Goal: Task Accomplishment & Management: Use online tool/utility

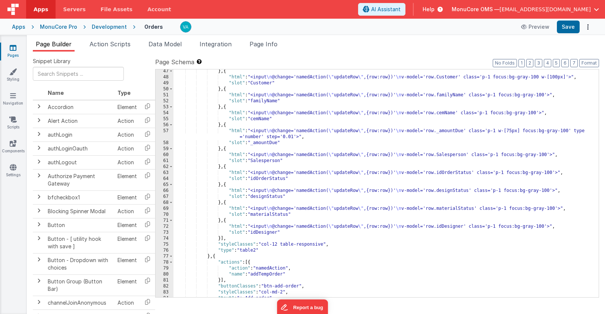
scroll to position [328, 0]
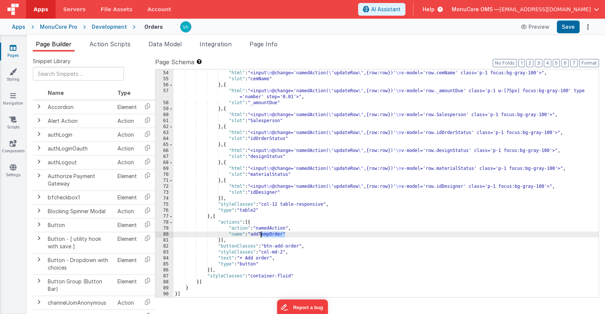
drag, startPoint x: 285, startPoint y: 235, endPoint x: 262, endPoint y: 235, distance: 22.8
click at [262, 235] on div "} , { "html" : "<input \n @change='namedAction( \" updateRow \" ,{row:row})' \n…" at bounding box center [387, 184] width 426 height 240
click at [310, 265] on div "} , { "html" : "<input \n @change='namedAction( \" updateRow \" ,{row:row})' \n…" at bounding box center [387, 184] width 426 height 240
drag, startPoint x: 284, startPoint y: 236, endPoint x: 254, endPoint y: 236, distance: 29.9
click at [254, 236] on div "} , { "html" : "<input \n @change='namedAction( \" updateRow \" ,{row:row})' \n…" at bounding box center [387, 184] width 426 height 240
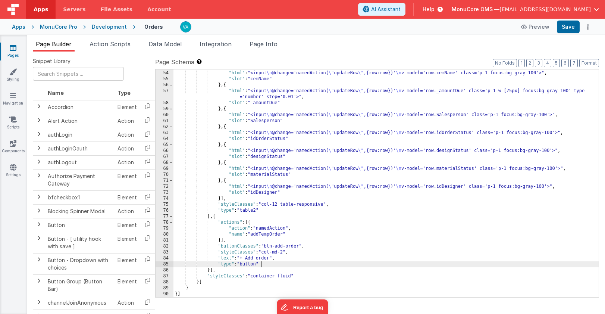
click at [297, 267] on div "} , { "html" : "<input \n @change='namedAction( \" updateRow \" ,{row:row})' \n…" at bounding box center [387, 184] width 426 height 240
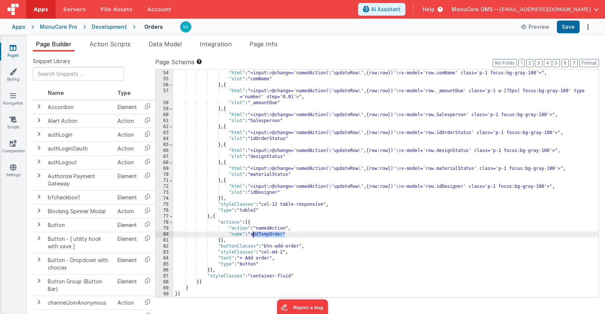
drag, startPoint x: 285, startPoint y: 236, endPoint x: 253, endPoint y: 236, distance: 31.7
click at [253, 236] on div "} , { "html" : "<input \n @change='namedAction( \" updateRow \" ,{row:row})' \n…" at bounding box center [387, 184] width 426 height 240
click at [569, 29] on button "Save" at bounding box center [568, 27] width 23 height 13
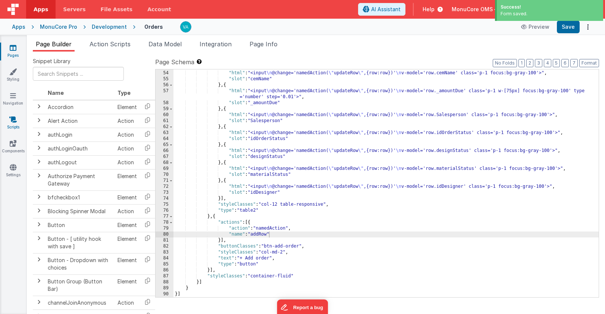
click at [17, 119] on link "Scripts" at bounding box center [13, 123] width 27 height 15
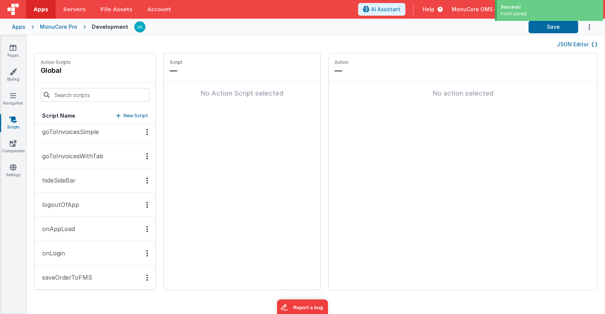
scroll to position [156, 0]
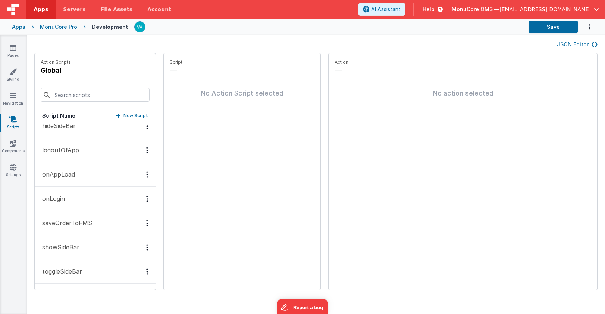
click at [82, 222] on p "saveOrderToFMS" at bounding box center [65, 222] width 54 height 9
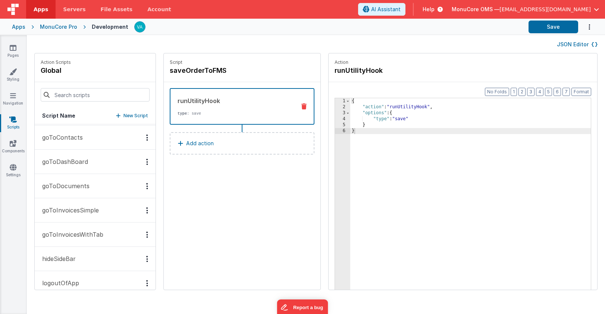
scroll to position [0, 0]
click at [67, 28] on div "MonuCore Pro" at bounding box center [58, 26] width 37 height 7
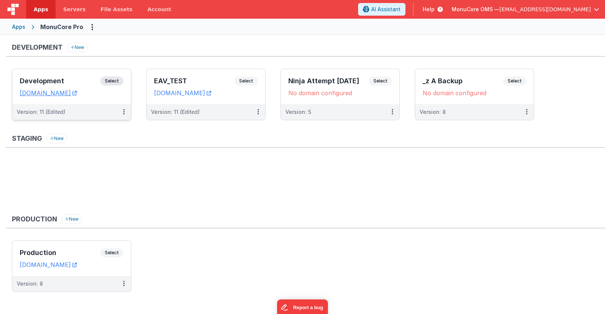
click at [82, 76] on div "Development Select URLs [DOMAIN_NAME]" at bounding box center [71, 86] width 119 height 35
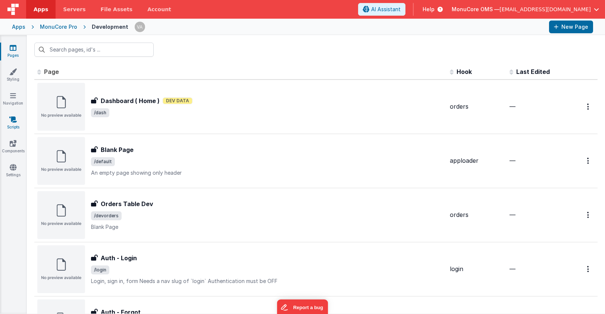
click at [10, 127] on link "Scripts" at bounding box center [13, 123] width 27 height 15
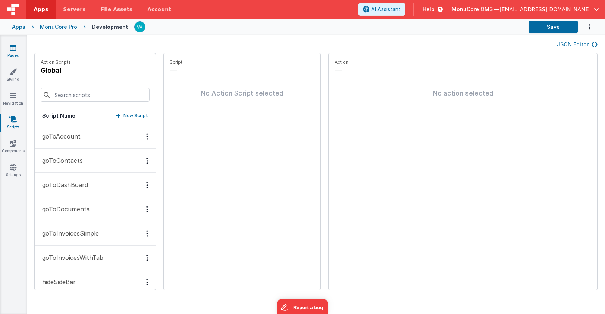
click at [15, 55] on link "Pages" at bounding box center [13, 51] width 27 height 15
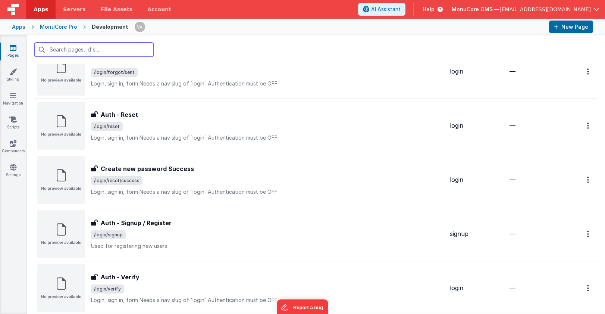
scroll to position [560, 0]
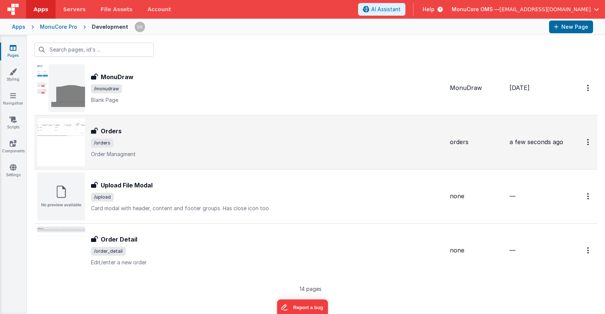
click at [194, 142] on span "/orders" at bounding box center [267, 142] width 353 height 9
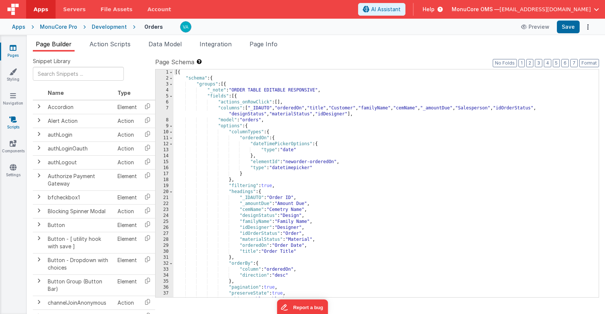
click at [14, 122] on icon at bounding box center [12, 119] width 7 height 7
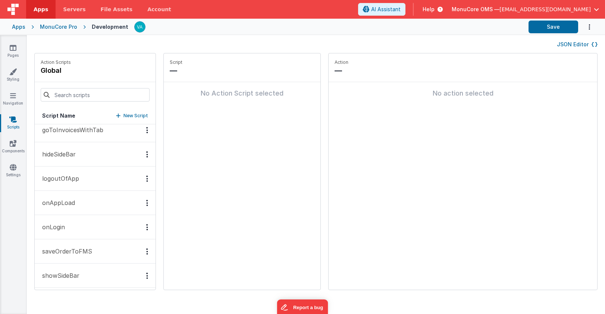
scroll to position [125, 0]
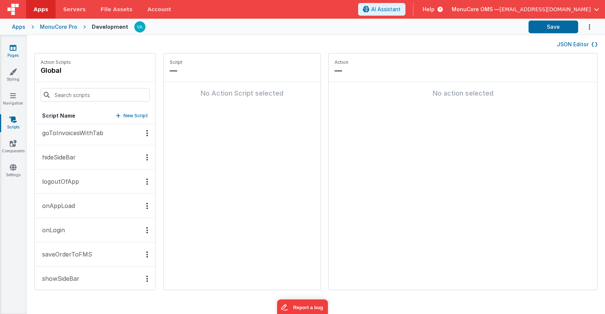
click at [15, 51] on icon at bounding box center [13, 47] width 7 height 7
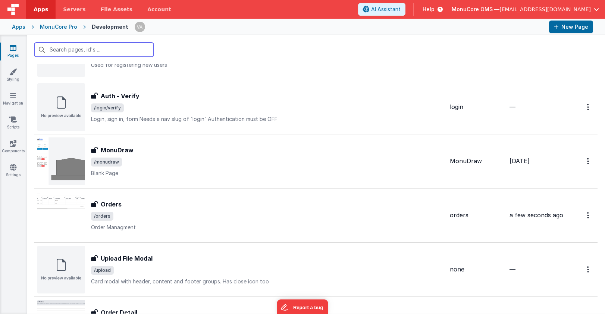
scroll to position [560, 0]
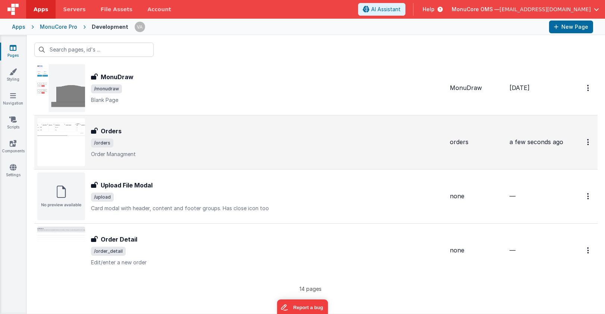
click at [193, 140] on span "/orders" at bounding box center [267, 142] width 353 height 9
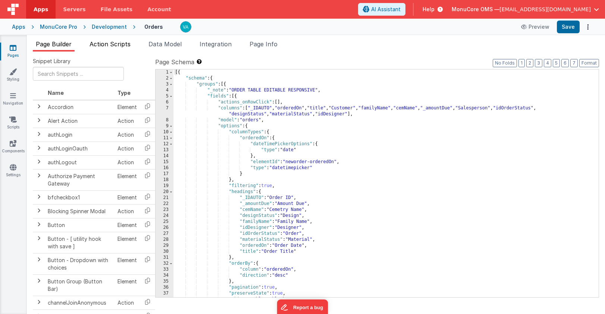
click at [110, 46] on span "Action Scripts" at bounding box center [110, 43] width 41 height 7
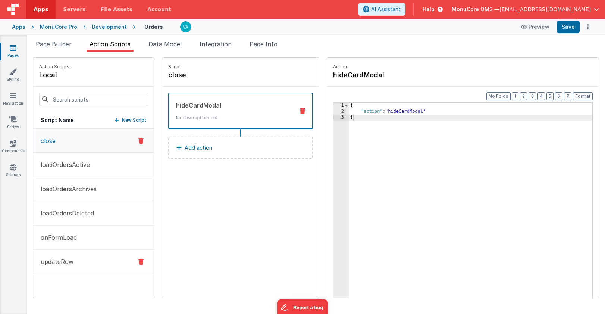
click at [78, 261] on button "updateRow" at bounding box center [93, 262] width 121 height 24
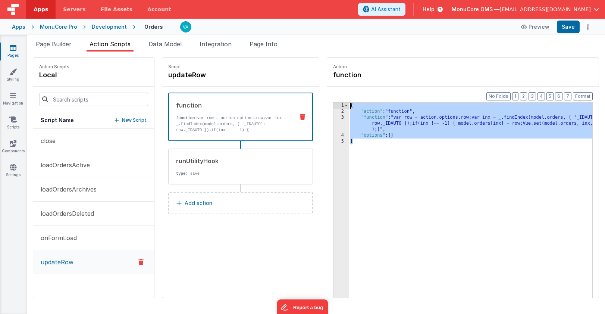
drag, startPoint x: 368, startPoint y: 161, endPoint x: 315, endPoint y: 99, distance: 81.6
click at [327, 99] on div "Format 7 6 5 4 3 2 1 No Folds 1 2 3 4 5 { "action" : "function" , "function" : …" at bounding box center [463, 207] width 272 height 240
click at [122, 121] on p "New Script" at bounding box center [134, 119] width 25 height 7
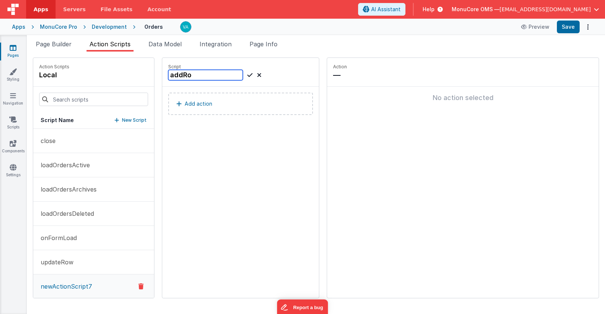
type input "addRow"
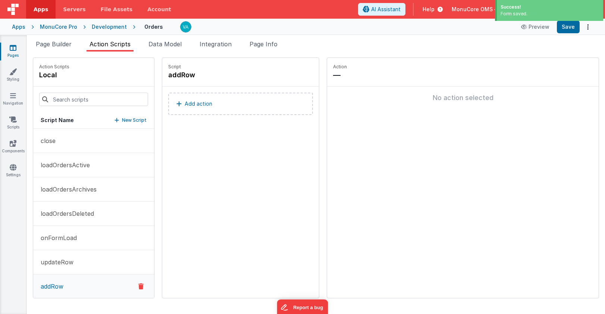
click at [204, 100] on button "Add action" at bounding box center [240, 104] width 145 height 22
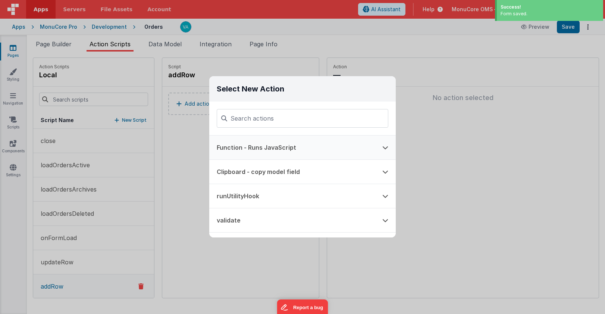
click at [253, 148] on button "Function - Runs JavaScript" at bounding box center [292, 147] width 166 height 24
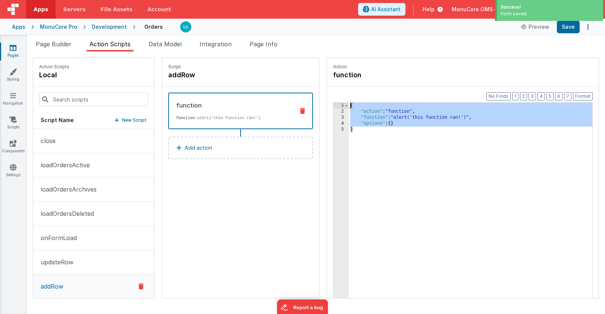
drag, startPoint x: 395, startPoint y: 137, endPoint x: 283, endPoint y: 91, distance: 121.0
click at [283, 91] on div "Action Scripts local Script Name New Script close loadOrdersActive loadOrdersAr…" at bounding box center [316, 177] width 567 height 241
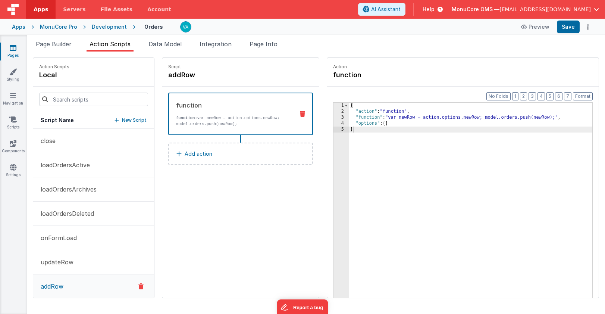
click at [185, 156] on p "Add action" at bounding box center [199, 153] width 28 height 9
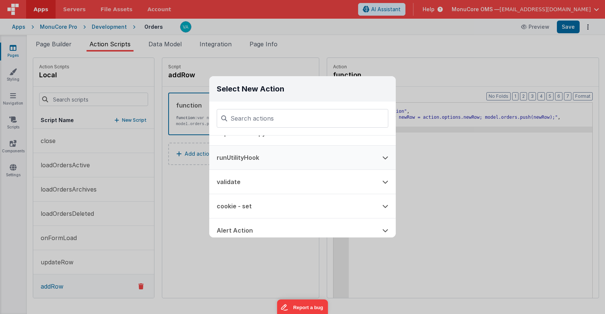
scroll to position [38, 0]
click at [276, 161] on button "runUtilityHook" at bounding box center [292, 158] width 166 height 24
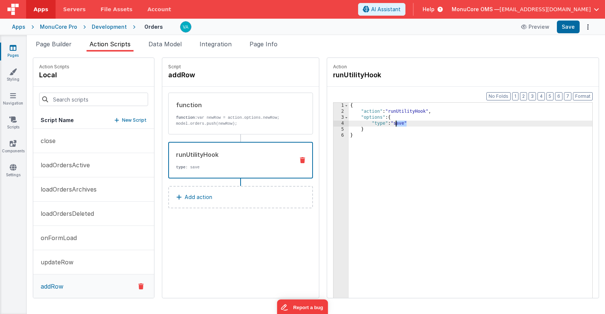
drag, startPoint x: 385, startPoint y: 125, endPoint x: 373, endPoint y: 125, distance: 11.6
click at [373, 125] on div "{ "action" : "runUtilityHook" , "options" : { "type" : "save" } }" at bounding box center [482, 218] width 266 height 230
click at [468, 146] on div "{ "action" : "runUtilityHook" , "options" : { "type" : "create" } }" at bounding box center [482, 218] width 266 height 230
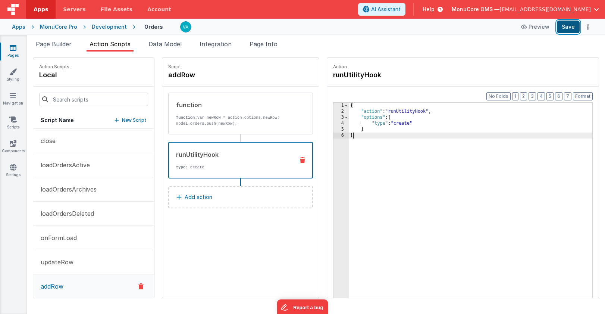
click at [564, 28] on button "Save" at bounding box center [568, 27] width 23 height 13
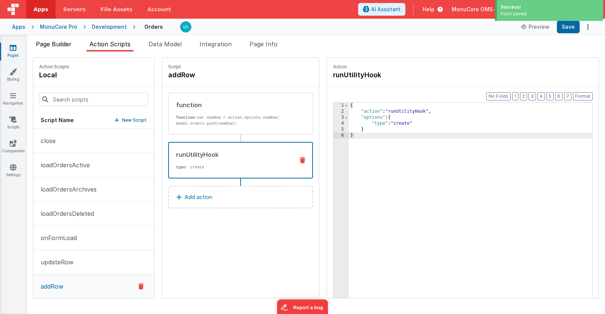
click at [47, 44] on span "Page Builder" at bounding box center [54, 43] width 36 height 7
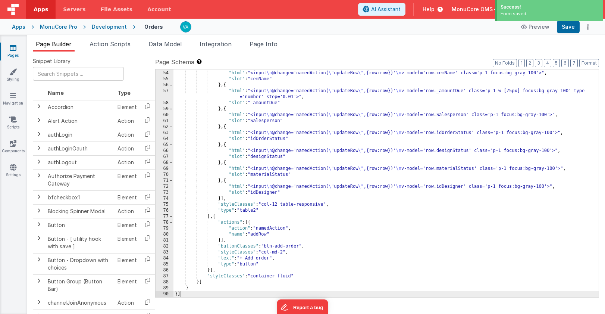
scroll to position [328, 0]
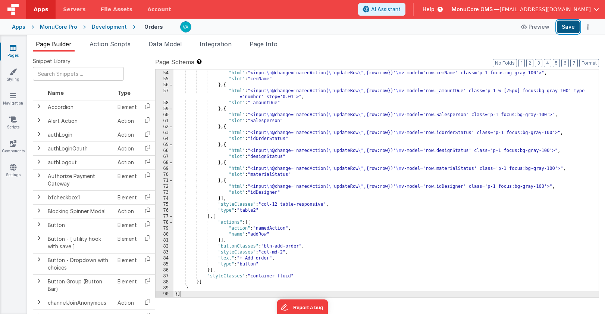
click at [570, 25] on button "Save" at bounding box center [568, 27] width 23 height 13
click at [108, 43] on span "Action Scripts" at bounding box center [110, 43] width 41 height 7
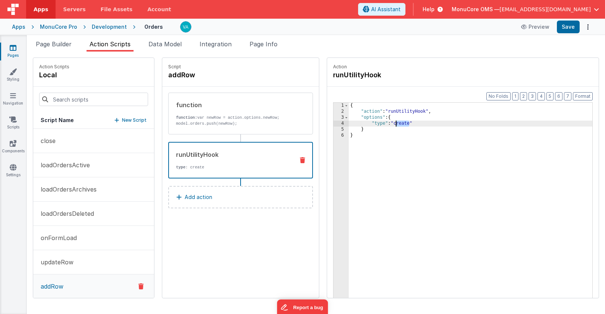
drag, startPoint x: 389, startPoint y: 126, endPoint x: 375, endPoint y: 126, distance: 13.8
click at [375, 126] on div "{ "action" : "runUtilityHook" , "options" : { "type" : "create" } }" at bounding box center [482, 218] width 266 height 230
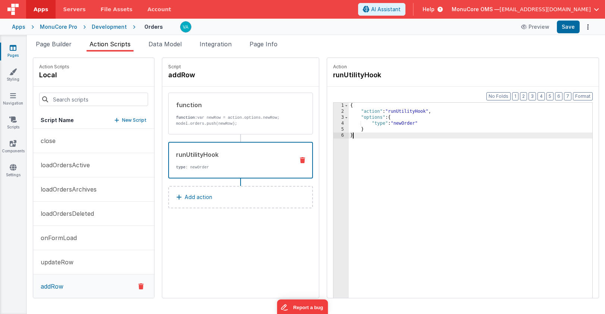
click at [451, 166] on div "{ "action" : "runUtilityHook" , "options" : { "type" : "newOrder" } }" at bounding box center [482, 218] width 266 height 230
click at [566, 31] on button "Save" at bounding box center [568, 27] width 23 height 13
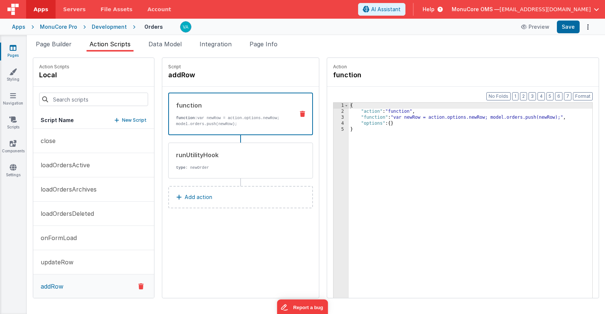
click at [196, 111] on div "function function: var newRow = action.options.newRow; model.orders.push(newRow…" at bounding box center [228, 114] width 119 height 26
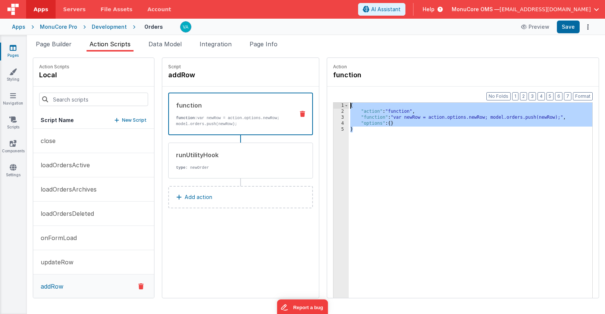
drag, startPoint x: 395, startPoint y: 181, endPoint x: 298, endPoint y: 103, distance: 124.5
click at [320, 102] on div "Action function Format 7 6 5 4 3 2 1 No Folds 1 2 3 4 5 { "action" : "function"…" at bounding box center [460, 177] width 280 height 241
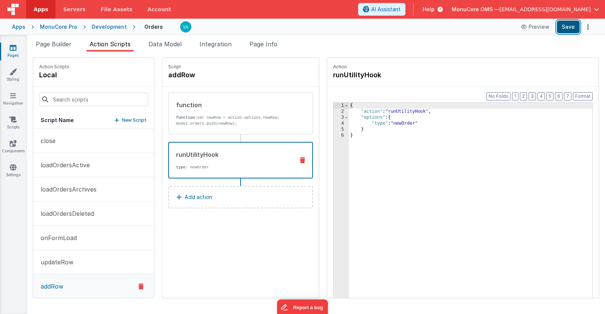
click at [569, 29] on button "Save" at bounding box center [568, 27] width 23 height 13
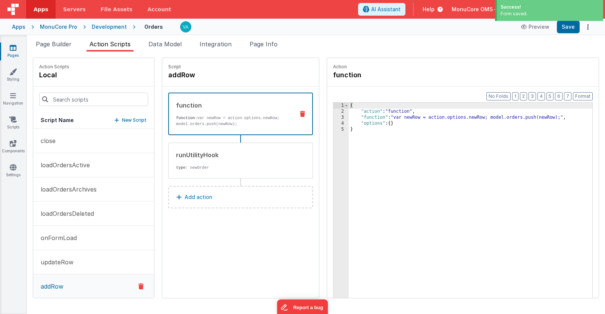
click at [224, 119] on p "function: var newRow = action.options.newRow; model.orders.push(newRow);" at bounding box center [232, 121] width 112 height 12
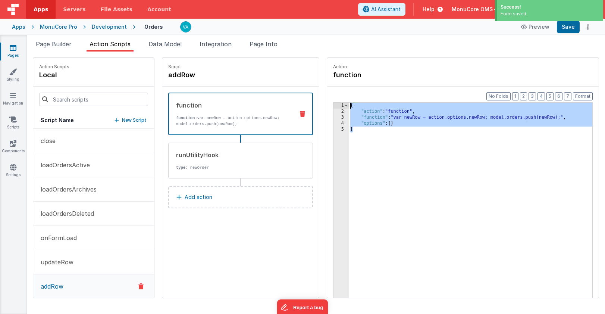
drag, startPoint x: 376, startPoint y: 174, endPoint x: 312, endPoint y: 95, distance: 101.3
click at [327, 95] on div "Format 7 6 5 4 3 2 1 No Folds 1 2 3 4 5 { "action" : "function" , "function" : …" at bounding box center [463, 207] width 272 height 240
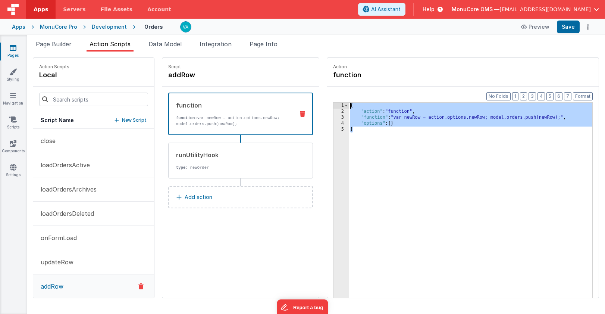
click at [405, 150] on div "{ "action" : "function" , "function" : "var newRow = action.options.newRow; mod…" at bounding box center [482, 218] width 266 height 230
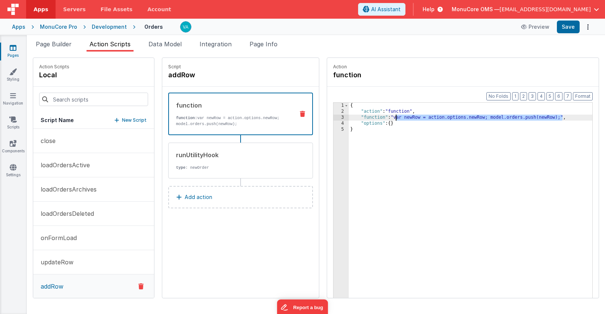
drag, startPoint x: 540, startPoint y: 118, endPoint x: 374, endPoint y: 119, distance: 166.1
click at [374, 119] on div "{ "action" : "function" , "function" : "var newRow = action.options.newRow; mod…" at bounding box center [482, 218] width 266 height 230
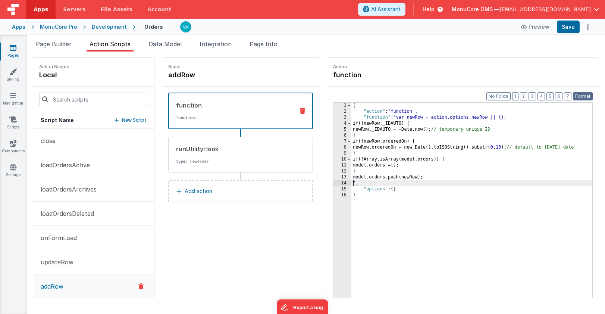
click at [586, 97] on button "Format" at bounding box center [583, 96] width 20 height 8
click at [566, 25] on button "Save" at bounding box center [568, 27] width 23 height 13
click at [55, 45] on span "Page Builder" at bounding box center [54, 43] width 36 height 7
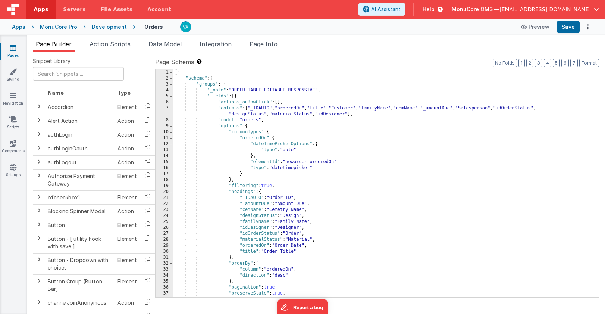
scroll to position [0, 0]
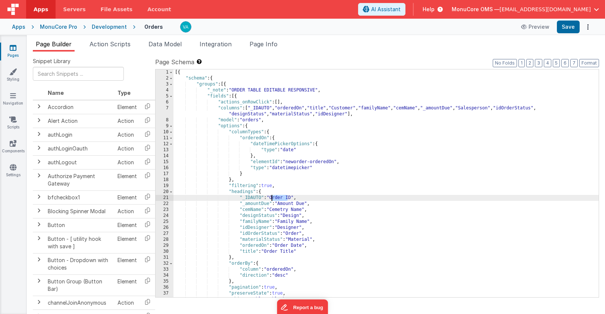
drag, startPoint x: 288, startPoint y: 198, endPoint x: 272, endPoint y: 198, distance: 16.1
click at [272, 198] on div "[{ "schema" : { "groups" : [{ "_note" : "ORDER TABLE EDITABLE RESPONSIVE" , "fi…" at bounding box center [387, 192] width 426 height 246
click at [571, 29] on button "Save" at bounding box center [568, 27] width 23 height 13
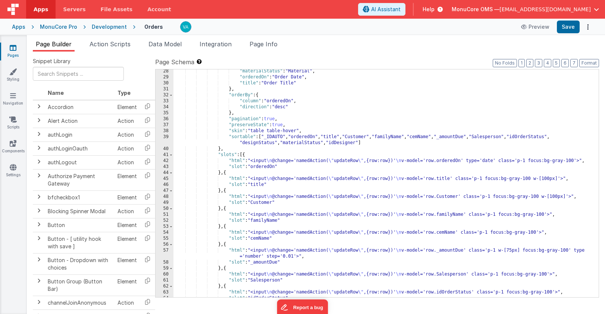
scroll to position [328, 0]
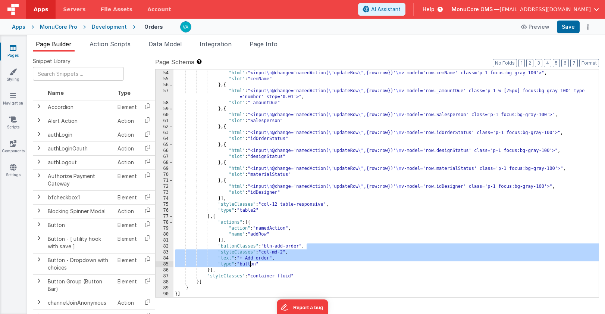
drag, startPoint x: 328, startPoint y: 247, endPoint x: 206, endPoint y: 302, distance: 134.0
click at [209, 299] on div "Snippet Library Name Type Accordion Element Alert Action Action authLogin Actio…" at bounding box center [316, 188] width 567 height 262
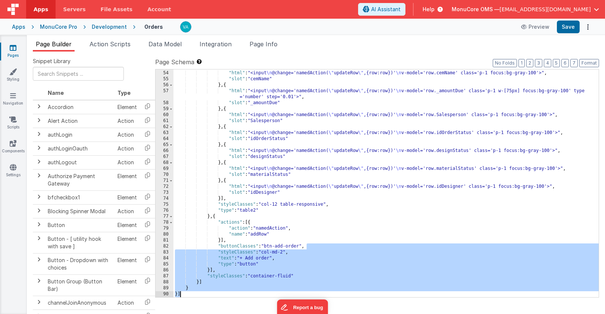
click at [183, 295] on div "} , { "html" : "<input \n @change='namedAction( \" updateRow \" ,{row:row})' \n…" at bounding box center [387, 184] width 426 height 240
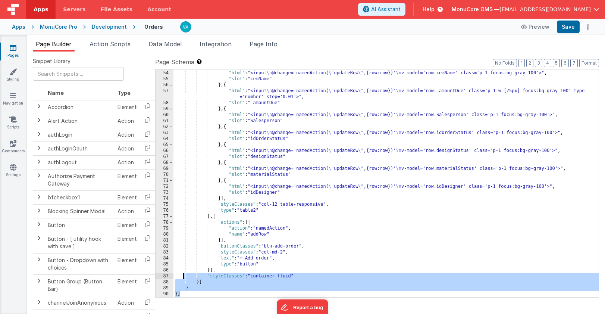
scroll to position [0, 0]
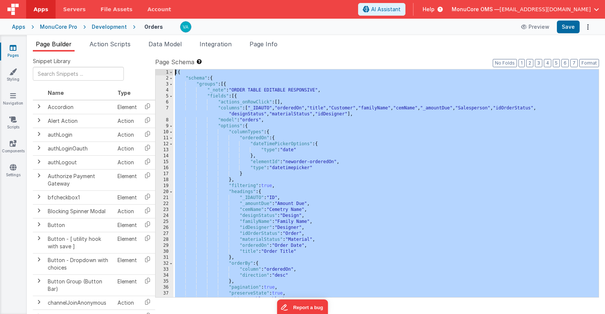
drag, startPoint x: 191, startPoint y: 294, endPoint x: 171, endPoint y: -3, distance: 298.6
click at [171, 0] on html "Apps Servers File Assets Account Some FUTURE Slot AI Assistant Help MonuCore OM…" at bounding box center [302, 157] width 605 height 314
click at [283, 178] on div "[{ "schema" : { "groups" : [{ "_note" : "ORDER TABLE EDITABLE RESPONSIVE" , "fi…" at bounding box center [387, 192] width 426 height 246
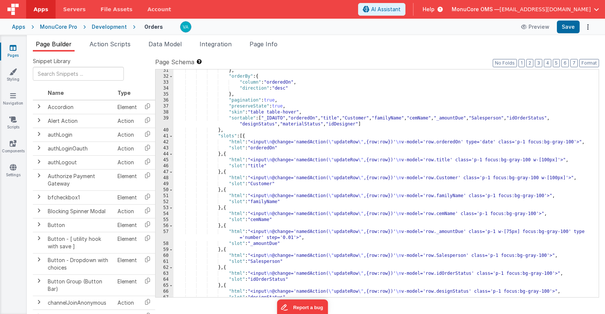
scroll to position [191, 0]
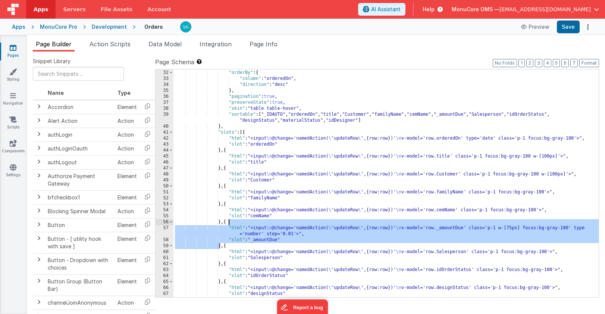
drag, startPoint x: 219, startPoint y: 245, endPoint x: 228, endPoint y: 223, distance: 23.5
click at [228, 223] on div "} , "orderBy" : { "column" : "orderedOn" , "direction" : "desc" } , "pagination…" at bounding box center [387, 184] width 426 height 240
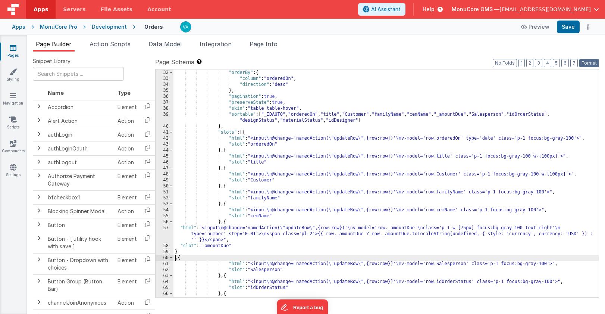
click at [592, 62] on button "Format" at bounding box center [590, 63] width 20 height 8
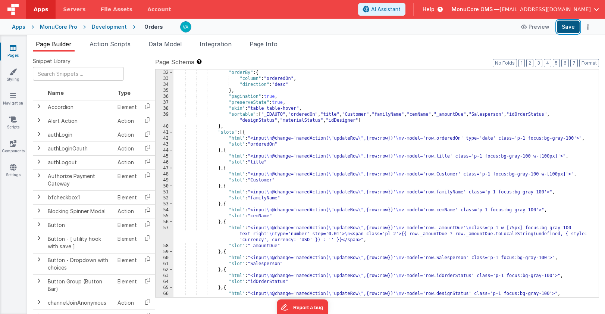
click at [568, 27] on button "Save" at bounding box center [568, 27] width 23 height 13
click at [274, 198] on div "} , "orderBy" : { "column" : "orderedOn" , "direction" : "desc" } , "pagination…" at bounding box center [387, 184] width 426 height 240
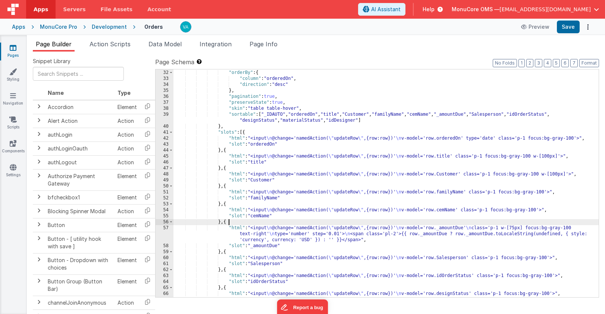
click at [313, 223] on div "} , "orderBy" : { "column" : "orderedOn" , "direction" : "desc" } , "pagination…" at bounding box center [387, 184] width 426 height 240
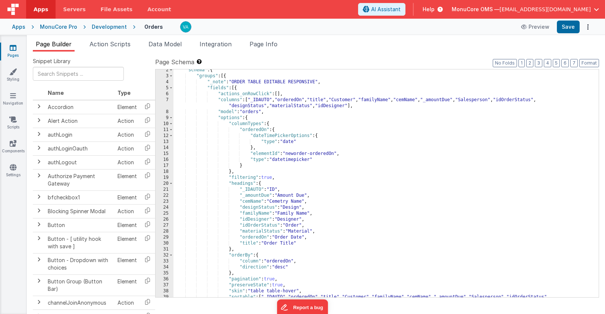
scroll to position [0, 0]
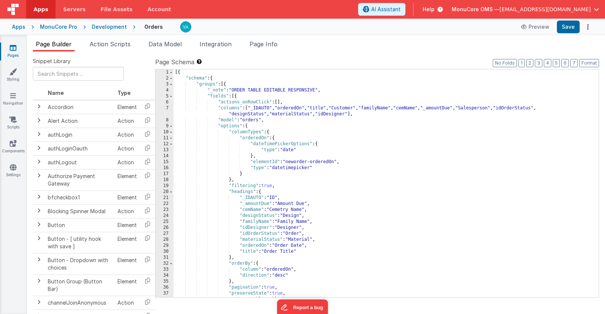
click at [278, 132] on div "[{ "schema" : { "groups" : [{ "_note" : "ORDER TABLE EDITABLE RESPONSIVE" , "fi…" at bounding box center [387, 192] width 426 height 246
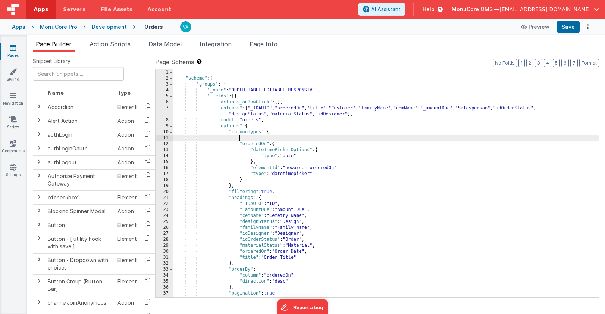
paste textarea
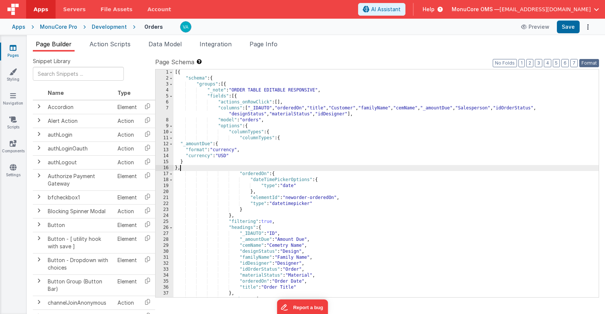
click at [587, 63] on button "Format" at bounding box center [590, 63] width 20 height 8
click at [588, 62] on button "Format" at bounding box center [590, 63] width 20 height 8
click at [572, 27] on button "Save" at bounding box center [568, 27] width 23 height 13
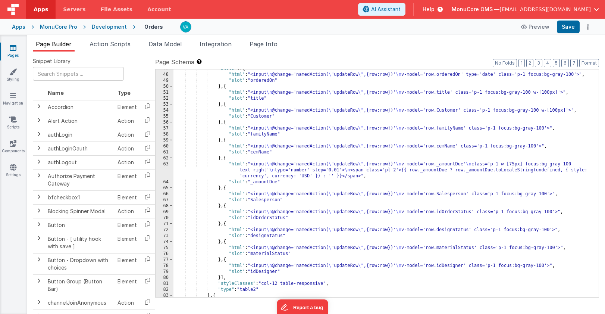
scroll to position [269, 0]
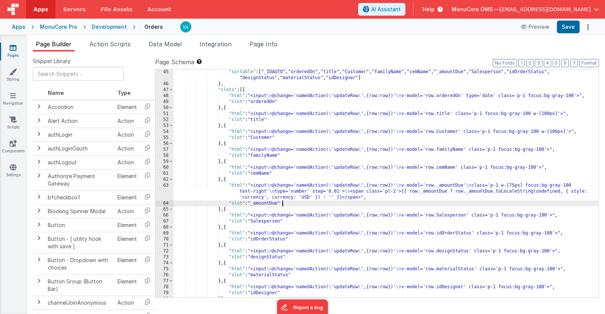
click at [417, 205] on div ""sortable" : [ "_IDAUTO" , "orderedOn" , "title" , "Customer" , "familyName" , …" at bounding box center [387, 192] width 426 height 246
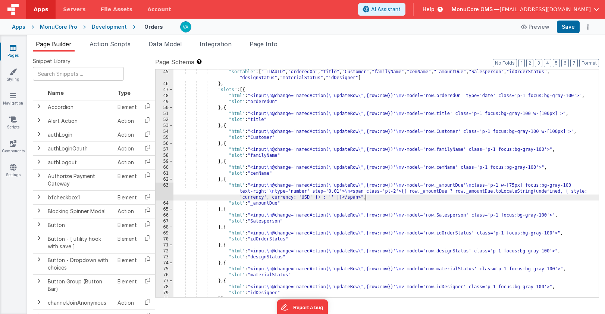
click at [409, 197] on div ""sortable" : [ "_IDAUTO" , "orderedOn" , "title" , "Customer" , "familyName" , …" at bounding box center [387, 192] width 426 height 246
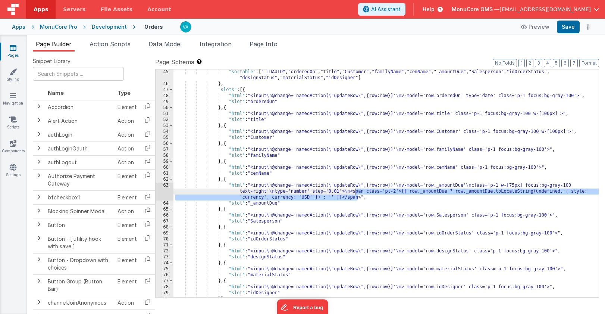
drag, startPoint x: 359, startPoint y: 197, endPoint x: 356, endPoint y: 191, distance: 6.0
click at [356, 191] on div ""sortable" : [ "_IDAUTO" , "orderedOn" , "title" , "Customer" , "familyName" , …" at bounding box center [387, 192] width 426 height 246
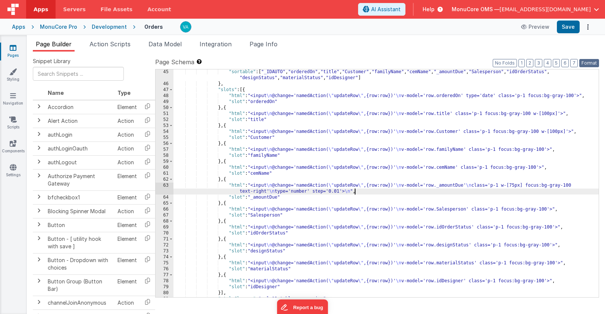
click at [589, 62] on button "Format" at bounding box center [590, 63] width 20 height 8
click at [567, 29] on button "Save" at bounding box center [568, 27] width 23 height 13
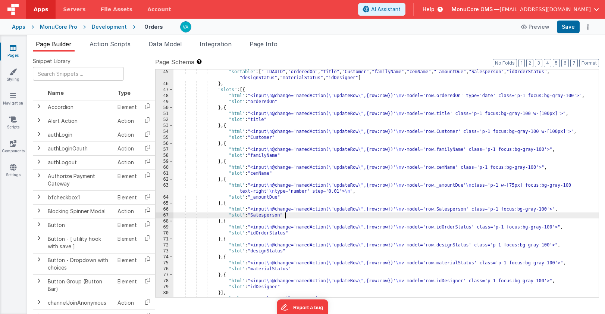
click at [332, 213] on div ""sortable" : [ "_IDAUTO" , "orderedOn" , "title" , "Customer" , "familyName" , …" at bounding box center [387, 192] width 426 height 246
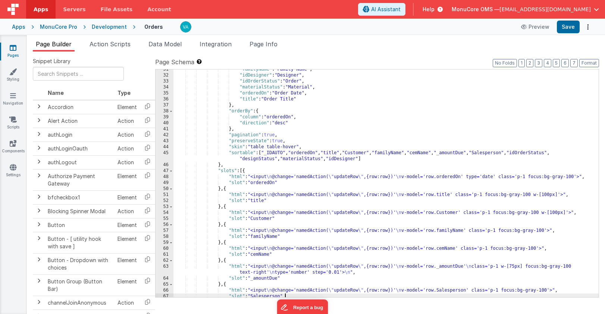
scroll to position [161, 0]
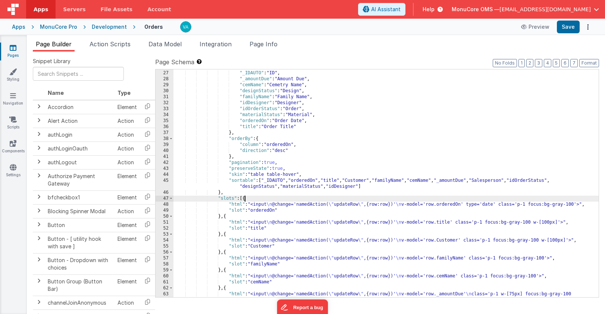
click at [245, 200] on div ""headings" : { "_IDAUTO" : "ID" , "_amountDue" : "Amount Due" , "cemName" : "Ce…" at bounding box center [387, 187] width 426 height 246
click at [297, 227] on div ""headings" : { "_IDAUTO" : "ID" , "_amountDue" : "Amount Due" , "cemName" : "Ce…" at bounding box center [387, 187] width 426 height 246
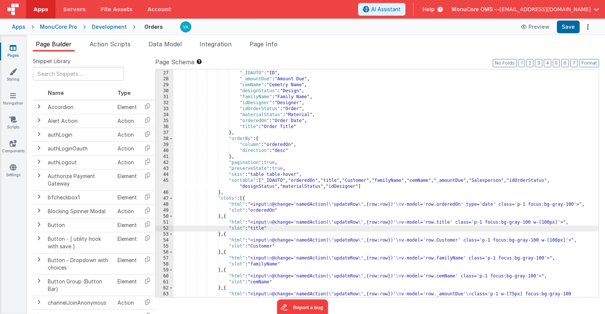
click at [245, 200] on div ""headings" : { "_IDAUTO" : "ID" , "_amountDue" : "Amount Due" , "cemName" : "Ce…" at bounding box center [387, 187] width 426 height 246
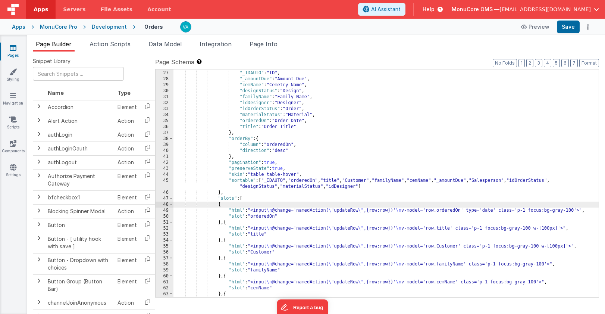
click at [280, 198] on div ""headings" : { "_IDAUTO" : "ID" , "_amountDue" : "Amount Due" , "cemName" : "Ce…" at bounding box center [387, 187] width 426 height 246
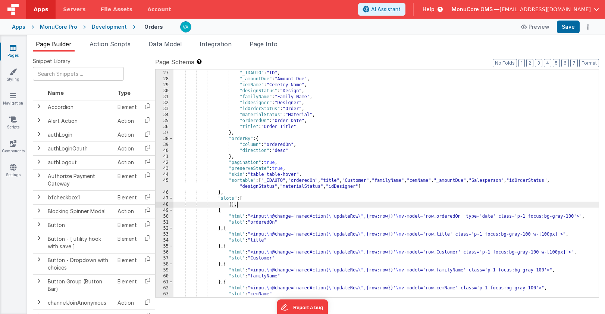
click at [231, 206] on div ""headings" : { "_IDAUTO" : "ID" , "_amountDue" : "Amount Due" , "cemName" : "Ce…" at bounding box center [387, 184] width 426 height 240
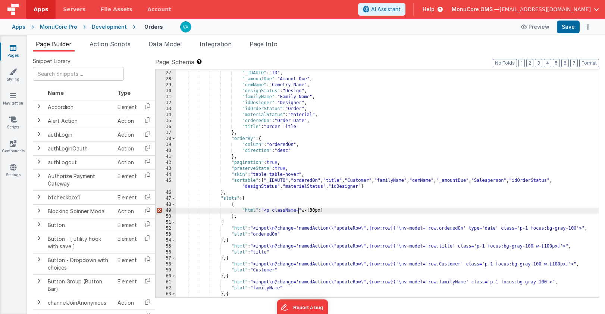
click at [299, 210] on div ""headings" : { "_IDAUTO" : "ID" , "_amountDue" : "Amount Due" , "cemName" : "Ce…" at bounding box center [387, 184] width 423 height 240
click at [349, 211] on div ""headings" : { "_IDAUTO" : "ID" , "_amountDue" : "Amount Due" , "cemName" : "Ce…" at bounding box center [387, 184] width 423 height 240
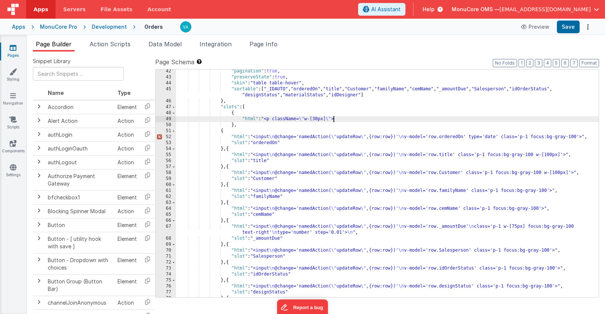
scroll to position [251, 0]
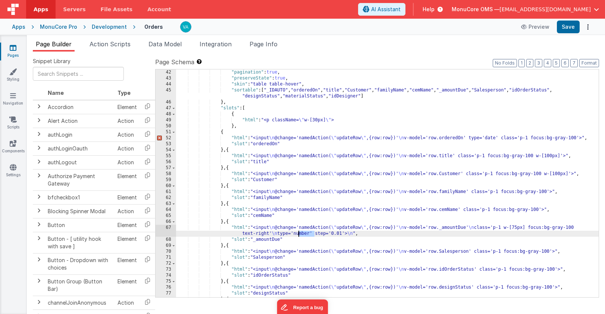
drag, startPoint x: 314, startPoint y: 236, endPoint x: 299, endPoint y: 236, distance: 15.7
click at [299, 236] on div ""pagination" : true , "preserveState" : true , "skin" : "table table-hover" , "…" at bounding box center [387, 189] width 423 height 240
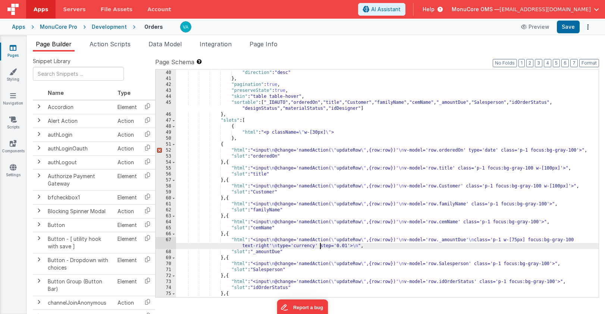
scroll to position [237, 0]
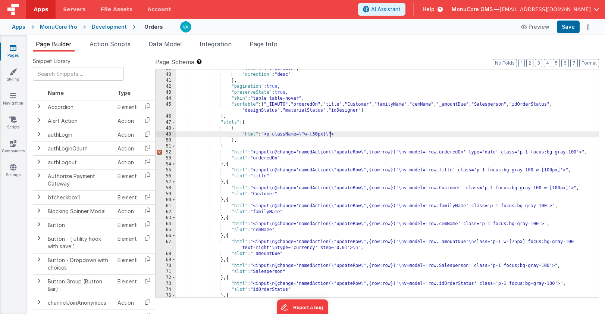
click at [330, 134] on div ""column" : "orderedOn" , "direction" : "desc" } , "pagination" : true , "preser…" at bounding box center [387, 186] width 423 height 240
click at [350, 135] on div ""column" : "orderedOn" , "direction" : "desc" } , "pagination" : true , "preser…" at bounding box center [387, 186] width 423 height 240
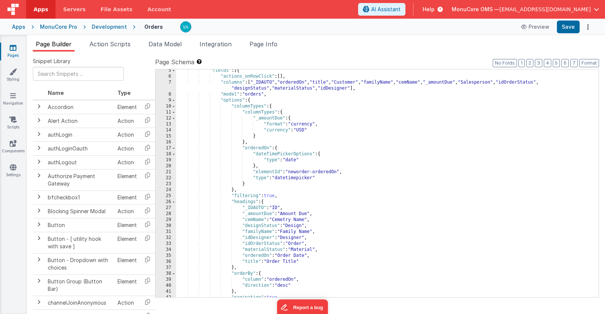
scroll to position [29, 0]
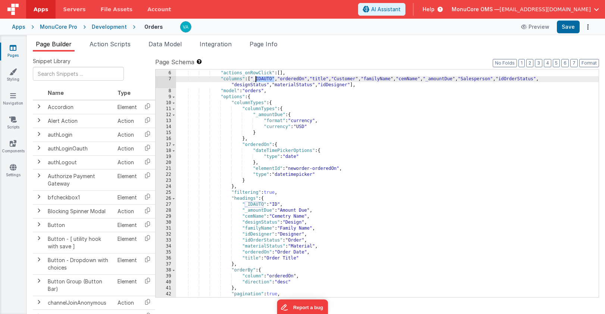
drag, startPoint x: 274, startPoint y: 80, endPoint x: 255, endPoint y: 80, distance: 19.4
click at [255, 80] on div ""fields" : [{ "actions_onRowClick" : [ ] , "columns" : [ "_IDAUTO" , "orderedOn…" at bounding box center [387, 184] width 423 height 240
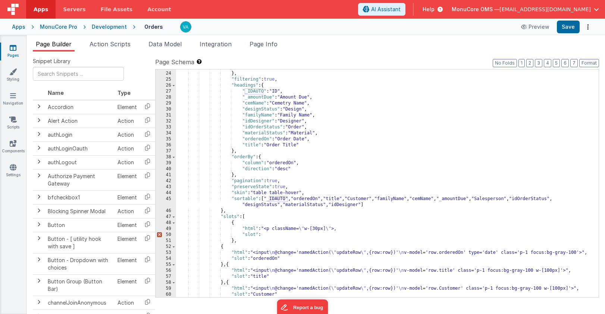
scroll to position [154, 0]
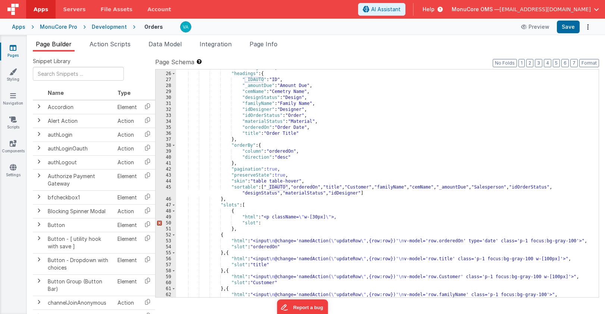
click at [283, 225] on div ""filtering" : true , "headings" : { "_IDAUTO" : "ID" , "_amountDue" : "Amount D…" at bounding box center [387, 185] width 423 height 240
click at [265, 223] on div ""filtering" : true , "headings" : { "_IDAUTO" : "ID" , "_amountDue" : "Amount D…" at bounding box center [387, 185] width 423 height 240
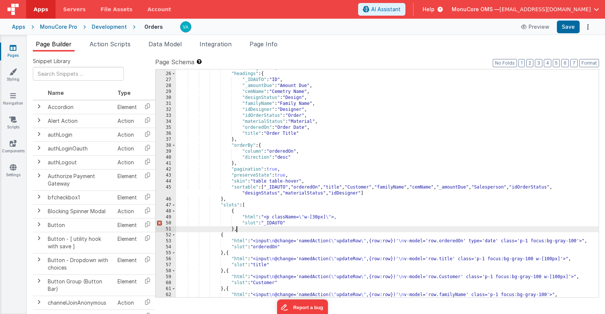
click at [324, 226] on div ""filtering" : true , "headings" : { "_IDAUTO" : "ID" , "_amountDue" : "Amount D…" at bounding box center [387, 185] width 423 height 240
click at [333, 218] on div ""filtering" : true , "headings" : { "_IDAUTO" : "ID" , "_amountDue" : "Amount D…" at bounding box center [387, 185] width 423 height 240
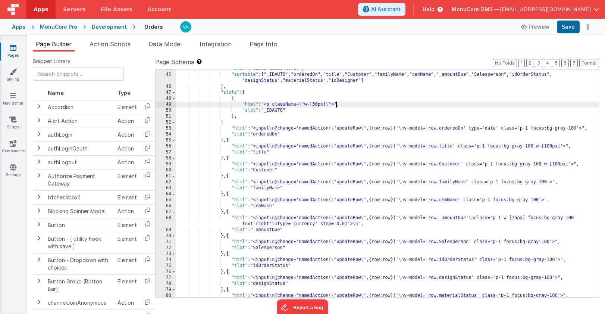
scroll to position [265, 0]
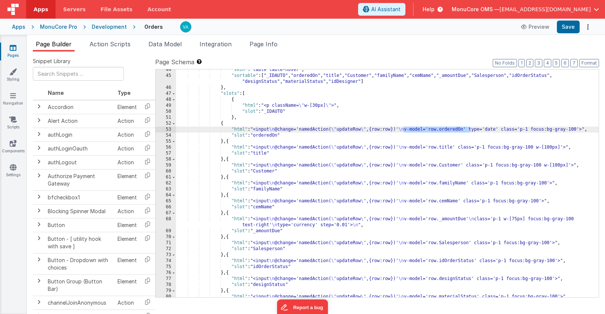
drag, startPoint x: 403, startPoint y: 128, endPoint x: 470, endPoint y: 131, distance: 66.9
click at [470, 131] on div ""skin" : "table table-hover" , "sortable" : [ "_IDAUTO" , "orderedOn" , "title"…" at bounding box center [387, 187] width 423 height 240
click at [271, 107] on div ""skin" : "table table-hover" , "sortable" : [ "_IDAUTO" , "orderedOn" , "title"…" at bounding box center [387, 187] width 423 height 240
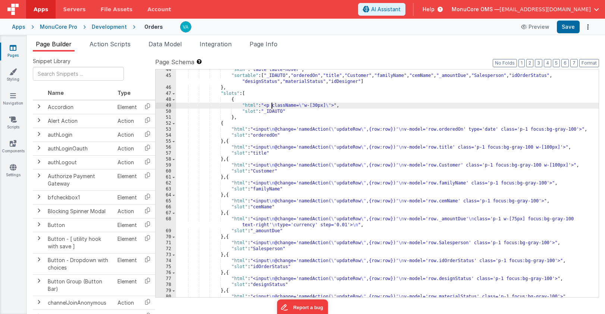
paste textarea
click at [367, 107] on div ""skin" : "table table-hover" , "sortable" : [ "_IDAUTO" , "orderedOn" , "title"…" at bounding box center [387, 187] width 423 height 240
drag, startPoint x: 336, startPoint y: 106, endPoint x: 311, endPoint y: 107, distance: 24.6
click at [311, 107] on div ""skin" : "table table-hover" , "sortable" : [ "_IDAUTO" , "orderedOn" , "title"…" at bounding box center [387, 187] width 423 height 240
drag, startPoint x: 283, startPoint y: 113, endPoint x: 262, endPoint y: 114, distance: 20.9
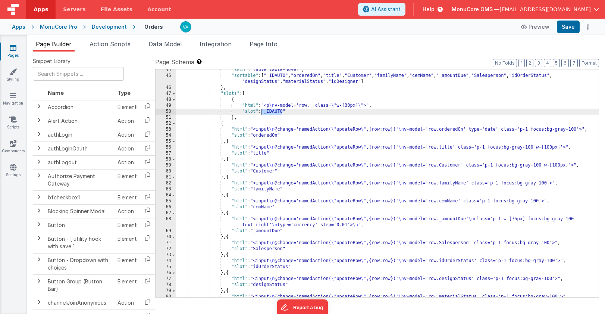
click at [262, 114] on div ""skin" : "table table-hover" , "sortable" : [ "_IDAUTO" , "orderedOn" , "title"…" at bounding box center [387, 187] width 423 height 240
click at [283, 118] on div ""skin" : "table table-hover" , "sortable" : [ "_IDAUTO" , "orderedOn" , "title"…" at bounding box center [387, 187] width 423 height 240
drag, startPoint x: 283, startPoint y: 112, endPoint x: 264, endPoint y: 112, distance: 19.4
click at [264, 112] on div ""skin" : "table table-hover" , "sortable" : [ "_IDAUTO" , "orderedOn" , "title"…" at bounding box center [387, 187] width 423 height 240
click at [312, 106] on div ""skin" : "table table-hover" , "sortable" : [ "_IDAUTO" , "orderedOn" , "title"…" at bounding box center [387, 187] width 423 height 240
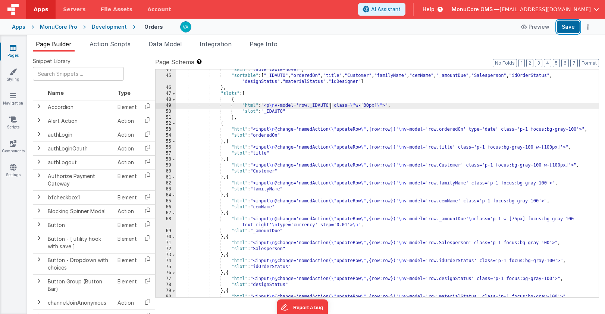
drag, startPoint x: 573, startPoint y: 24, endPoint x: 497, endPoint y: 24, distance: 76.1
click at [573, 24] on button "Save" at bounding box center [568, 27] width 23 height 13
click at [369, 106] on div ""skin" : "table table-hover" , "sortable" : [ "_IDAUTO" , "orderedOn" , "title"…" at bounding box center [387, 187] width 423 height 240
click at [571, 34] on div "Apps MonuCore Pro Development Orders Preview Save" at bounding box center [302, 27] width 605 height 16
click at [570, 25] on button "Save" at bounding box center [568, 27] width 23 height 13
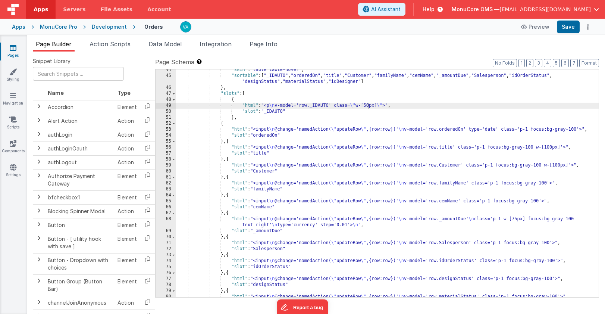
click at [335, 176] on div ""skin" : "table table-hover" , "sortable" : [ "_IDAUTO" , "orderedOn" , "title"…" at bounding box center [387, 187] width 423 height 240
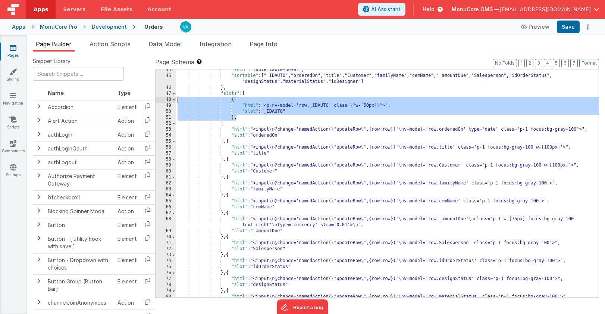
drag, startPoint x: 246, startPoint y: 118, endPoint x: 152, endPoint y: 99, distance: 96.3
click at [152, 99] on div "Snippet Library Name Type Accordion Element Alert Action Action authLogin Actio…" at bounding box center [316, 188] width 567 height 262
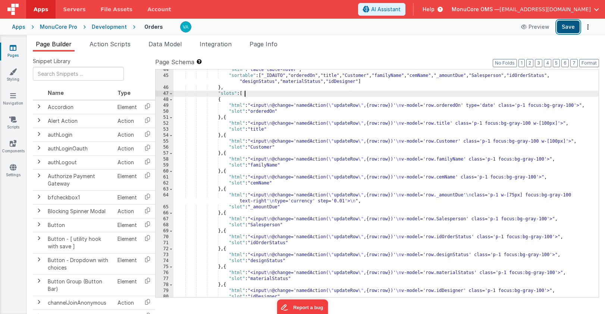
click at [562, 22] on button "Save" at bounding box center [568, 27] width 23 height 13
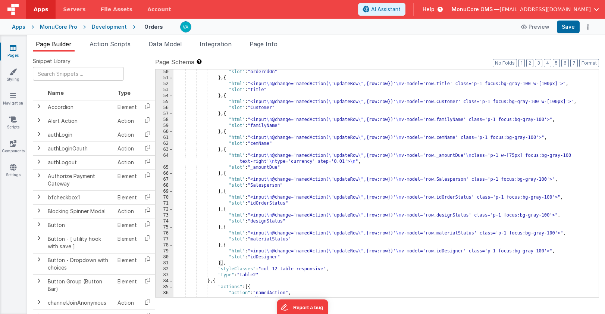
scroll to position [318, 0]
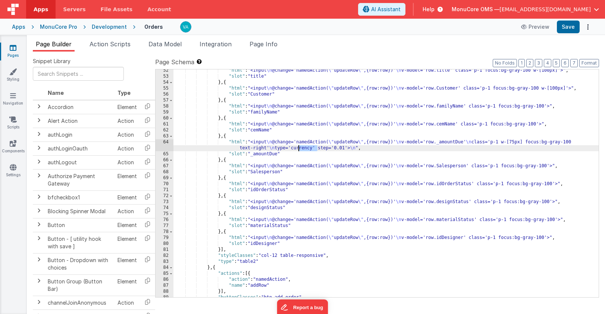
drag, startPoint x: 318, startPoint y: 150, endPoint x: 297, endPoint y: 150, distance: 20.2
click at [297, 150] on div ""html" : "<input \n @change='namedAction( \" updateRow \" ,{row:row})' \n v-mod…" at bounding box center [387, 188] width 426 height 240
click at [567, 29] on button "Save" at bounding box center [568, 27] width 23 height 13
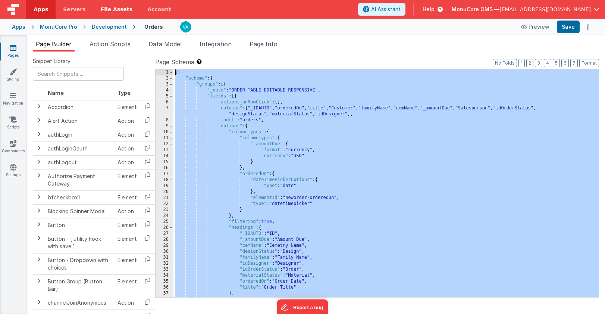
scroll to position [0, 0]
drag, startPoint x: 186, startPoint y: 295, endPoint x: 126, endPoint y: 5, distance: 296.5
click at [125, 4] on div "Apps Servers File Assets Account Some FUTURE Slot AI Assistant Help MonuCore OM…" at bounding box center [302, 157] width 605 height 314
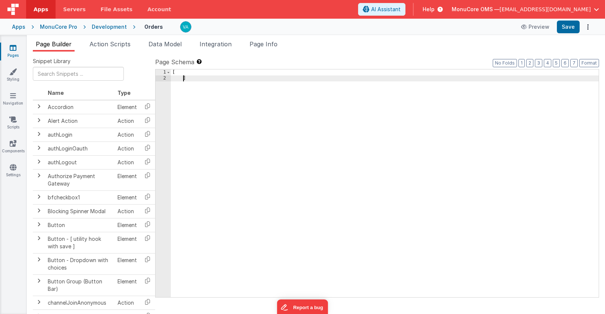
scroll to position [429, 0]
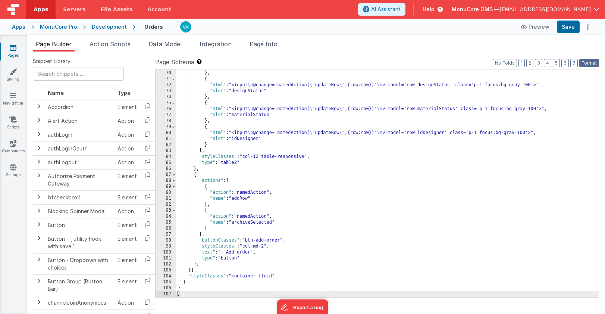
click at [595, 63] on button "Format" at bounding box center [590, 63] width 20 height 8
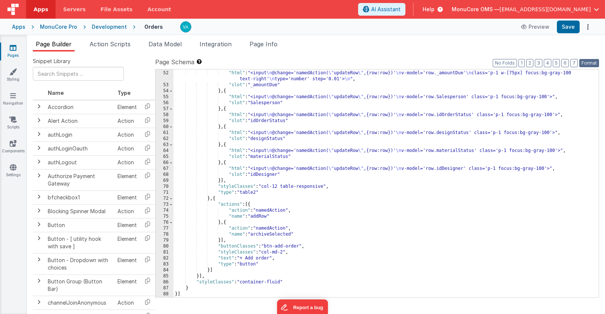
scroll to position [316, 0]
click at [570, 26] on button "Save" at bounding box center [568, 27] width 23 height 13
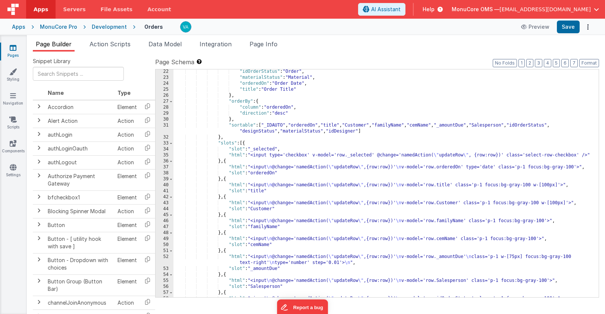
scroll to position [132, 0]
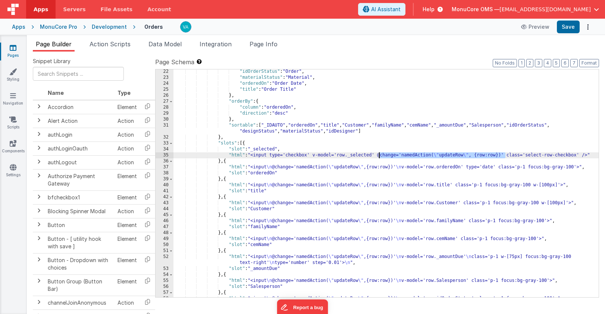
drag, startPoint x: 505, startPoint y: 155, endPoint x: 378, endPoint y: 157, distance: 126.5
click at [378, 157] on div ""idOrderStatus" : "Order" , "materialStatus" : "Material" , "orderedOn" : "Orde…" at bounding box center [387, 189] width 426 height 240
click at [427, 226] on div ""idOrderStatus" : "Order" , "materialStatus" : "Material" , "orderedOn" : "Orde…" at bounding box center [387, 189] width 426 height 240
drag, startPoint x: 505, startPoint y: 155, endPoint x: 383, endPoint y: 155, distance: 122.1
click at [383, 155] on div ""idOrderStatus" : "Order" , "materialStatus" : "Material" , "orderedOn" : "Orde…" at bounding box center [387, 189] width 426 height 240
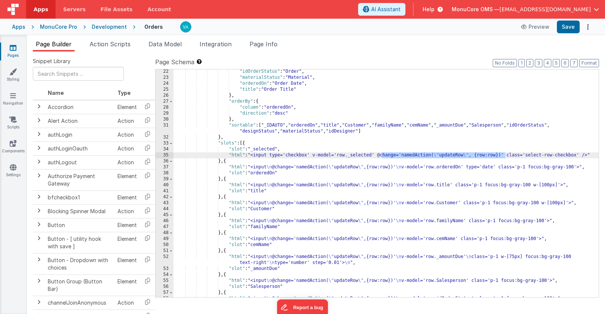
click at [411, 184] on div ""idOrderStatus" : "Order" , "materialStatus" : "Material" , "orderedOn" : "Orde…" at bounding box center [387, 189] width 426 height 240
drag, startPoint x: 465, startPoint y: 156, endPoint x: 440, endPoint y: 156, distance: 24.3
click at [440, 156] on div ""idOrderStatus" : "Order" , "materialStatus" : "Material" , "orderedOn" : "Orde…" at bounding box center [387, 189] width 426 height 240
click at [583, 156] on div ""idOrderStatus" : "Order" , "materialStatus" : "Material" , "orderedOn" : "Orde…" at bounding box center [387, 189] width 426 height 240
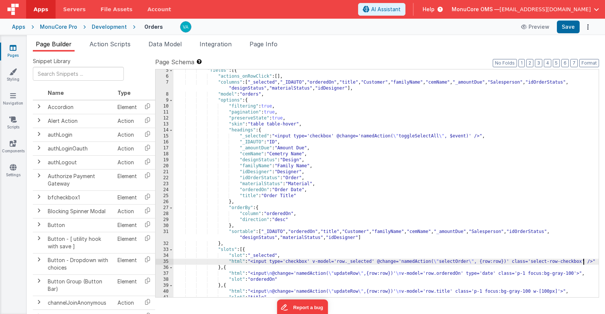
scroll to position [26, 0]
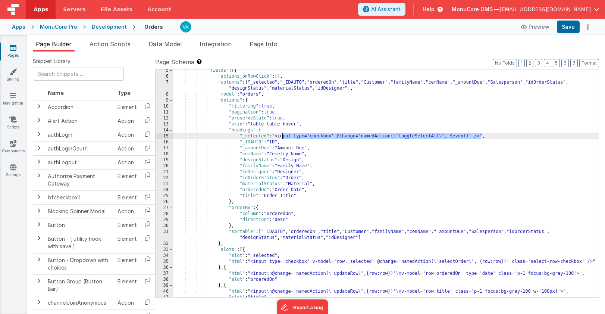
drag, startPoint x: 482, startPoint y: 137, endPoint x: 283, endPoint y: 138, distance: 199.7
click at [283, 138] on div ""fields" : [{ "actions_onRowClick" : [ ] , "columns" : [ "_selected" , "_IDAUTO…" at bounding box center [387, 188] width 426 height 240
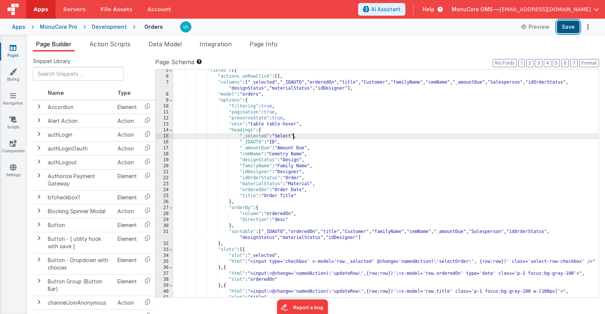
click at [565, 27] on button "Save" at bounding box center [568, 27] width 23 height 13
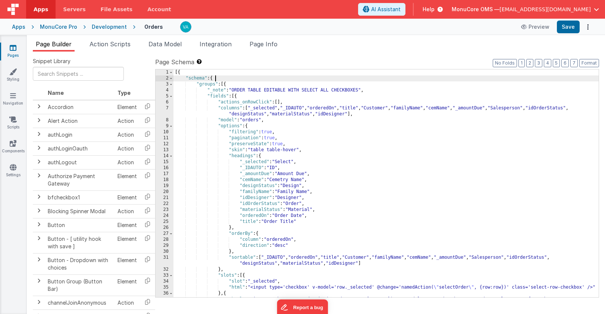
click at [221, 78] on div "[{ "schema" : { "groups" : [{ "_note" : "ORDER TABLE EDITABLE WITH SELECT ALL C…" at bounding box center [387, 189] width 426 height 240
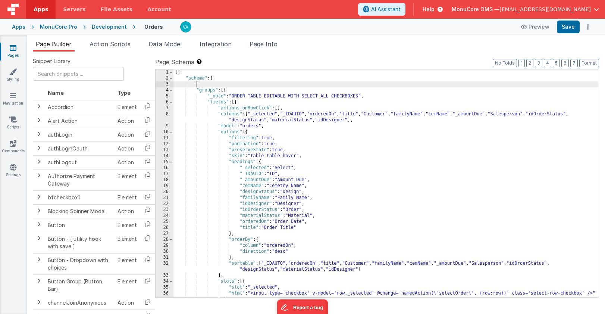
paste textarea
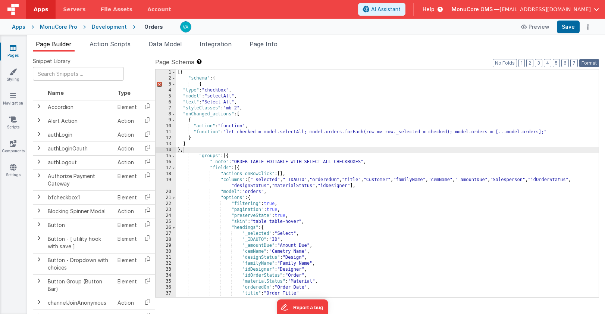
click at [590, 62] on button "Format" at bounding box center [590, 63] width 20 height 8
click at [238, 111] on div "[{ "schema" : { { "type" : "checkbox" , "model" : "selectAll" , "text" : "Selec…" at bounding box center [387, 189] width 423 height 240
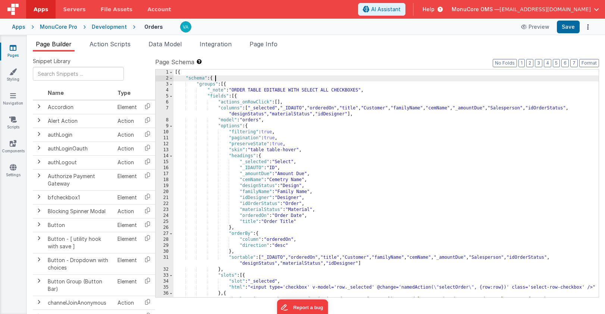
click at [218, 79] on div "[{ "schema" : { "groups" : [{ "_note" : "ORDER TABLE EDITABLE WITH SELECT ALL C…" at bounding box center [387, 189] width 426 height 240
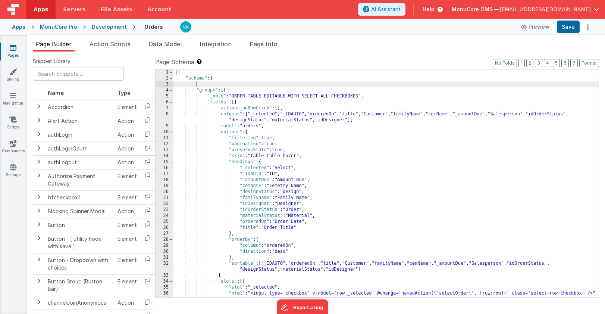
paste textarea
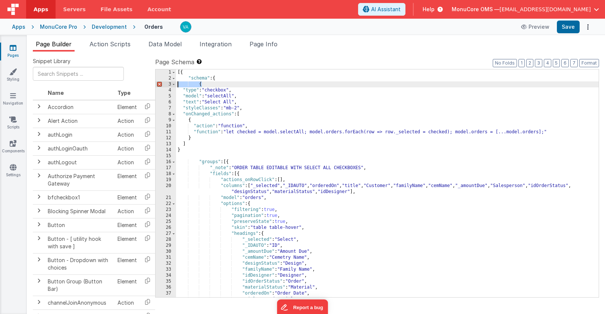
drag, startPoint x: 219, startPoint y: 85, endPoint x: 159, endPoint y: 85, distance: 60.5
click at [159, 85] on div "1 2 3 4 5 6 7 8 9 10 11 12 13 14 15 16 17 18 19 20 21 22 23 24 25 26 27 28 29 3…" at bounding box center [377, 183] width 444 height 228
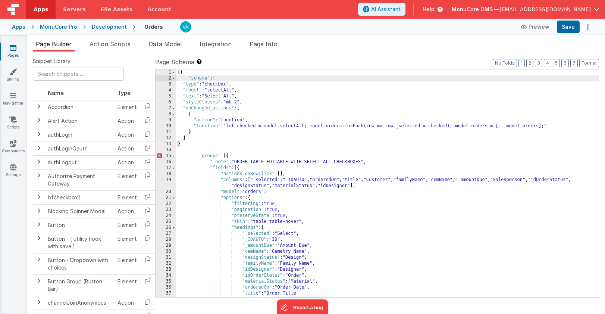
click at [200, 145] on div "[{ "schema" : { "type" : "checkbox" , "model" : "selectAll" , "text" : "Select …" at bounding box center [387, 189] width 423 height 240
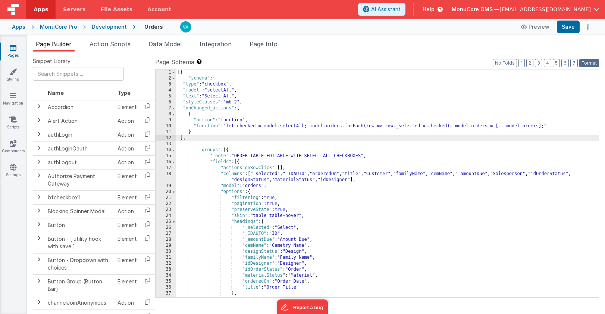
click at [592, 63] on button "Format" at bounding box center [590, 63] width 20 height 8
click at [570, 25] on button "Save" at bounding box center [568, 27] width 23 height 13
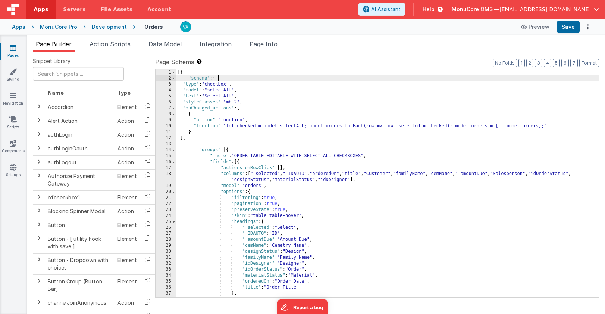
click at [217, 79] on div "[{ "schema" : { "type" : "checkbox" , "model" : "selectAll" , "text" : "Select …" at bounding box center [387, 189] width 423 height 240
click at [590, 66] on button "Format" at bounding box center [590, 63] width 20 height 8
click at [303, 142] on div "[{ "schema" : { "type" : "checkbox" , "model" : "selectAll" , "text" : "Select …" at bounding box center [387, 189] width 423 height 240
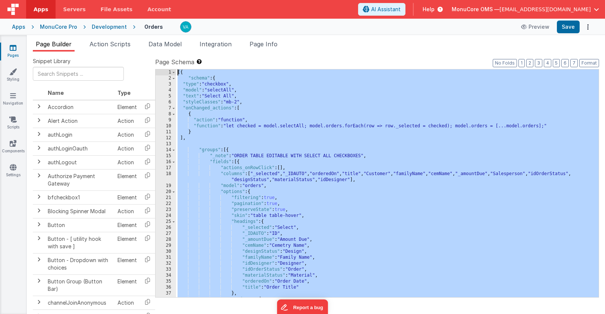
drag, startPoint x: 190, startPoint y: 293, endPoint x: 132, endPoint y: -54, distance: 352.4
click at [132, 0] on html "Apps Servers File Assets Account Some FUTURE Slot AI Assistant Help MonuCore OM…" at bounding box center [302, 157] width 605 height 314
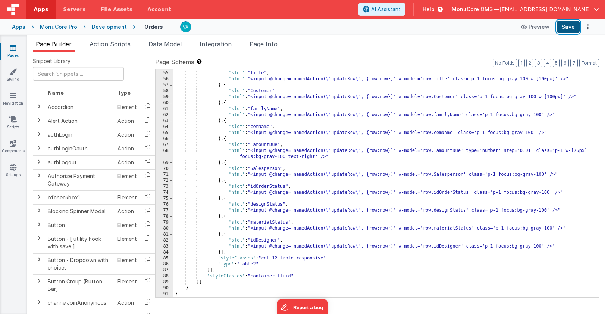
click at [568, 21] on button "Save" at bounding box center [568, 27] width 23 height 13
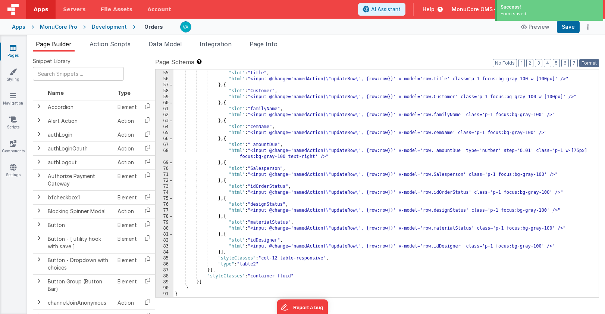
click at [593, 62] on button "Format" at bounding box center [590, 63] width 20 height 8
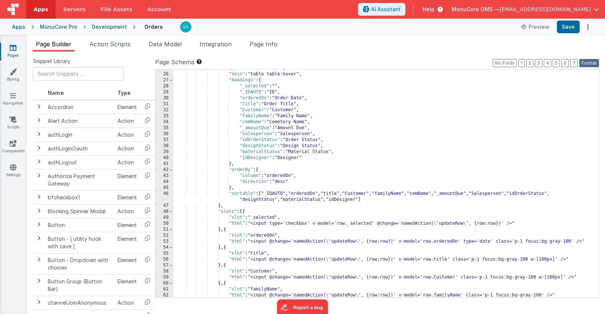
scroll to position [0, 0]
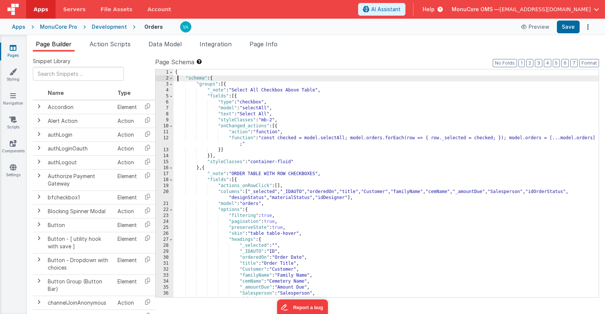
click at [178, 78] on div "{ "schema" : { "groups" : [{ "_note" : "Select All Checkbox Above Table" , "fie…" at bounding box center [387, 189] width 426 height 240
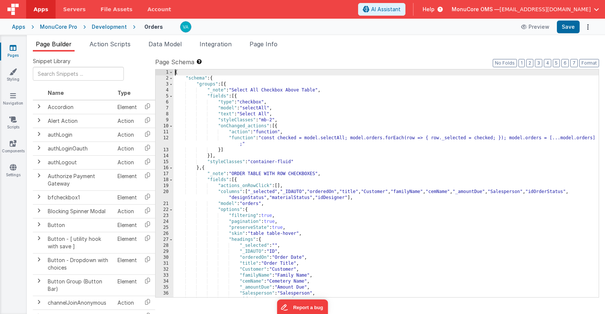
click at [176, 73] on div "{ "schema" : { "groups" : [{ "_note" : "Select All Checkbox Above Table" , "fie…" at bounding box center [387, 189] width 426 height 240
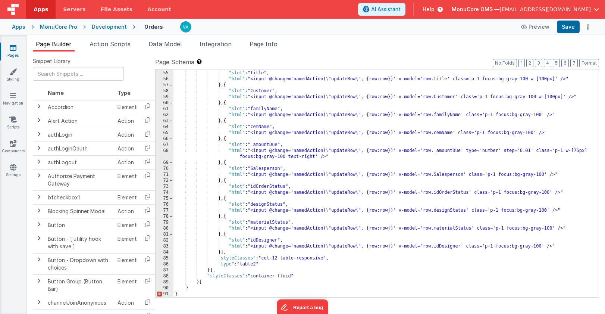
scroll to position [340, 0]
click at [183, 295] on div "} , { "slot" : "title" , "html" : "<input @change='namedAction( \" updateRow \"…" at bounding box center [387, 184] width 426 height 240
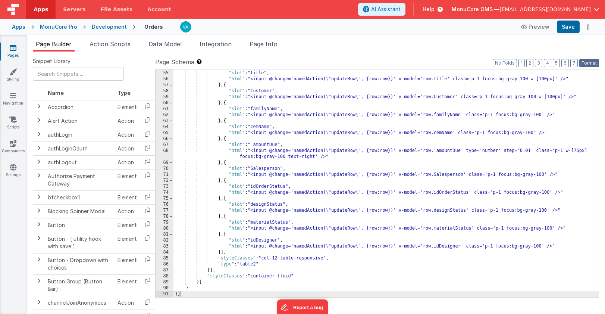
click at [595, 63] on button "Format" at bounding box center [590, 63] width 20 height 8
click at [566, 25] on button "Save" at bounding box center [568, 27] width 23 height 13
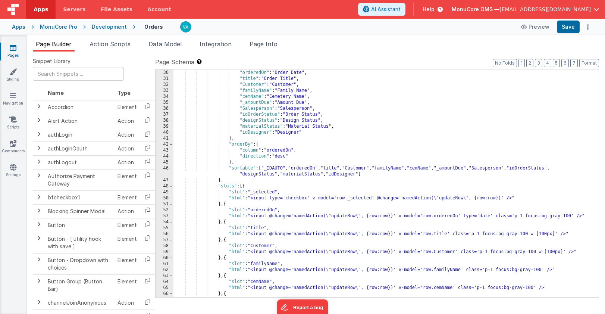
scroll to position [185, 0]
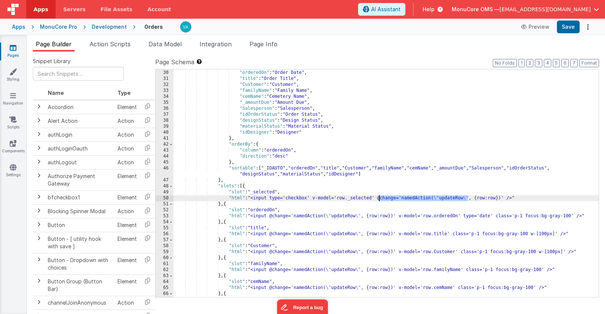
drag, startPoint x: 469, startPoint y: 198, endPoint x: 380, endPoint y: 199, distance: 88.8
click at [380, 199] on div ""_IDAUTO" : "ID" , "orderedOn" : "Order Date" , "title" : "Order Title" , "Cust…" at bounding box center [387, 184] width 426 height 240
click at [502, 198] on div ""_IDAUTO" : "ID" , "orderedOn" : "Order Date" , "title" : "Order Title" , "Cust…" at bounding box center [387, 184] width 426 height 240
drag, startPoint x: 507, startPoint y: 198, endPoint x: 379, endPoint y: 198, distance: 127.7
click at [379, 198] on div ""_IDAUTO" : "ID" , "orderedOn" : "Order Date" , "title" : "Order Title" , "Cust…" at bounding box center [387, 184] width 426 height 240
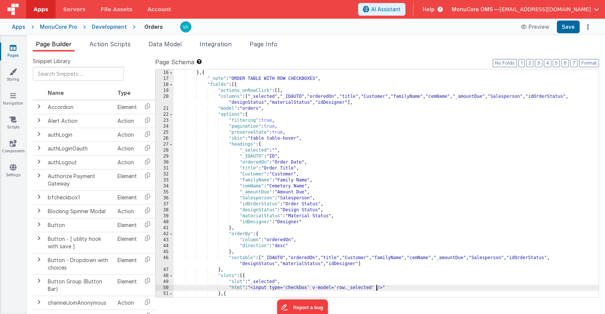
scroll to position [0, 0]
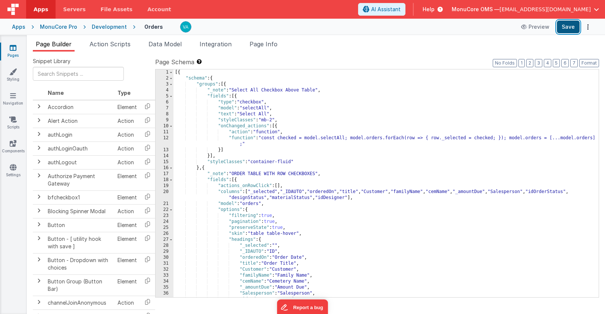
click at [567, 27] on button "Save" at bounding box center [568, 27] width 23 height 13
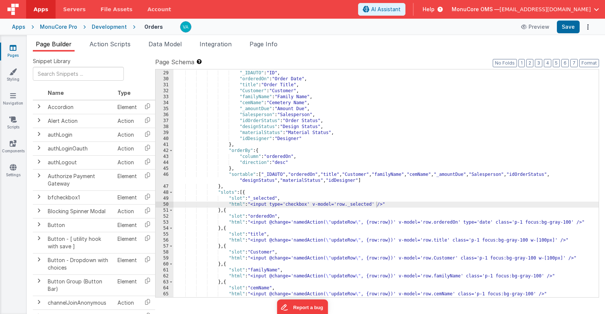
scroll to position [180, 0]
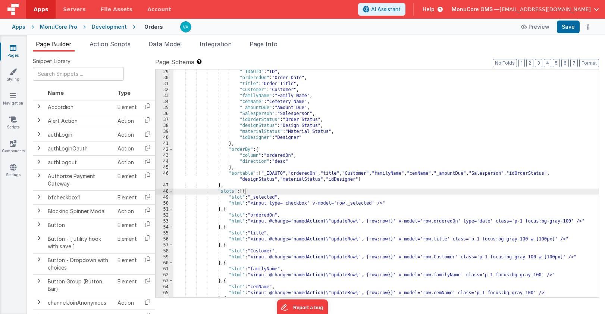
click at [246, 192] on div ""_IDAUTO" : "ID" , "orderedOn" : "Order Date" , "title" : "Order Title" , "Cust…" at bounding box center [387, 189] width 426 height 240
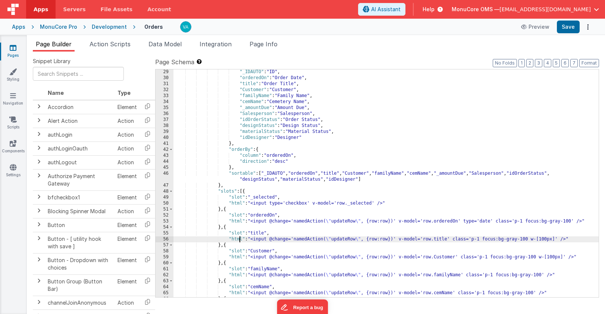
click at [239, 239] on div ""_IDAUTO" : "ID" , "orderedOn" : "Order Date" , "title" : "Order Title" , "Cust…" at bounding box center [387, 189] width 426 height 240
click at [244, 191] on div ""_IDAUTO" : "ID" , "orderedOn" : "Order Date" , "title" : "Order Title" , "Cust…" at bounding box center [387, 189] width 426 height 240
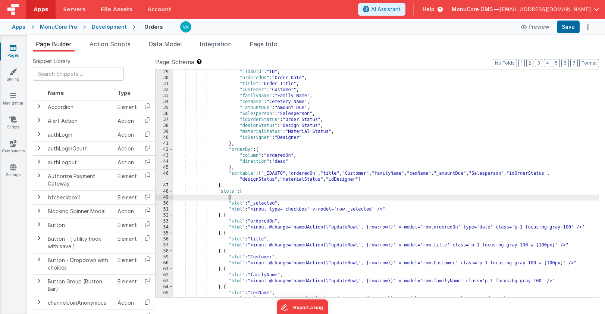
paste textarea
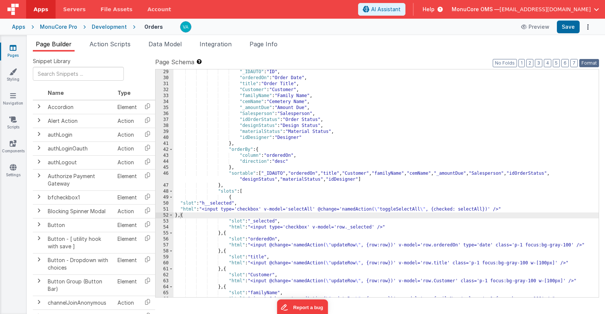
click at [586, 66] on button "Format" at bounding box center [590, 63] width 20 height 8
click at [572, 29] on button "Save" at bounding box center [568, 27] width 23 height 13
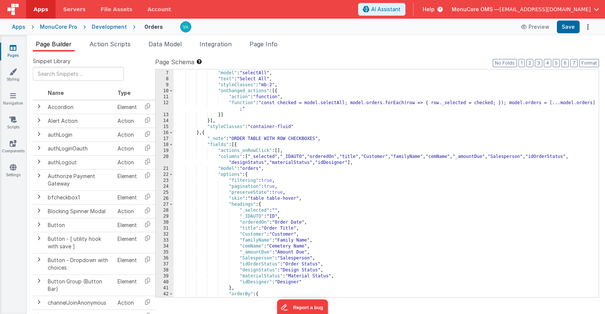
scroll to position [23, 0]
